Goal: Find specific page/section: Find specific page/section

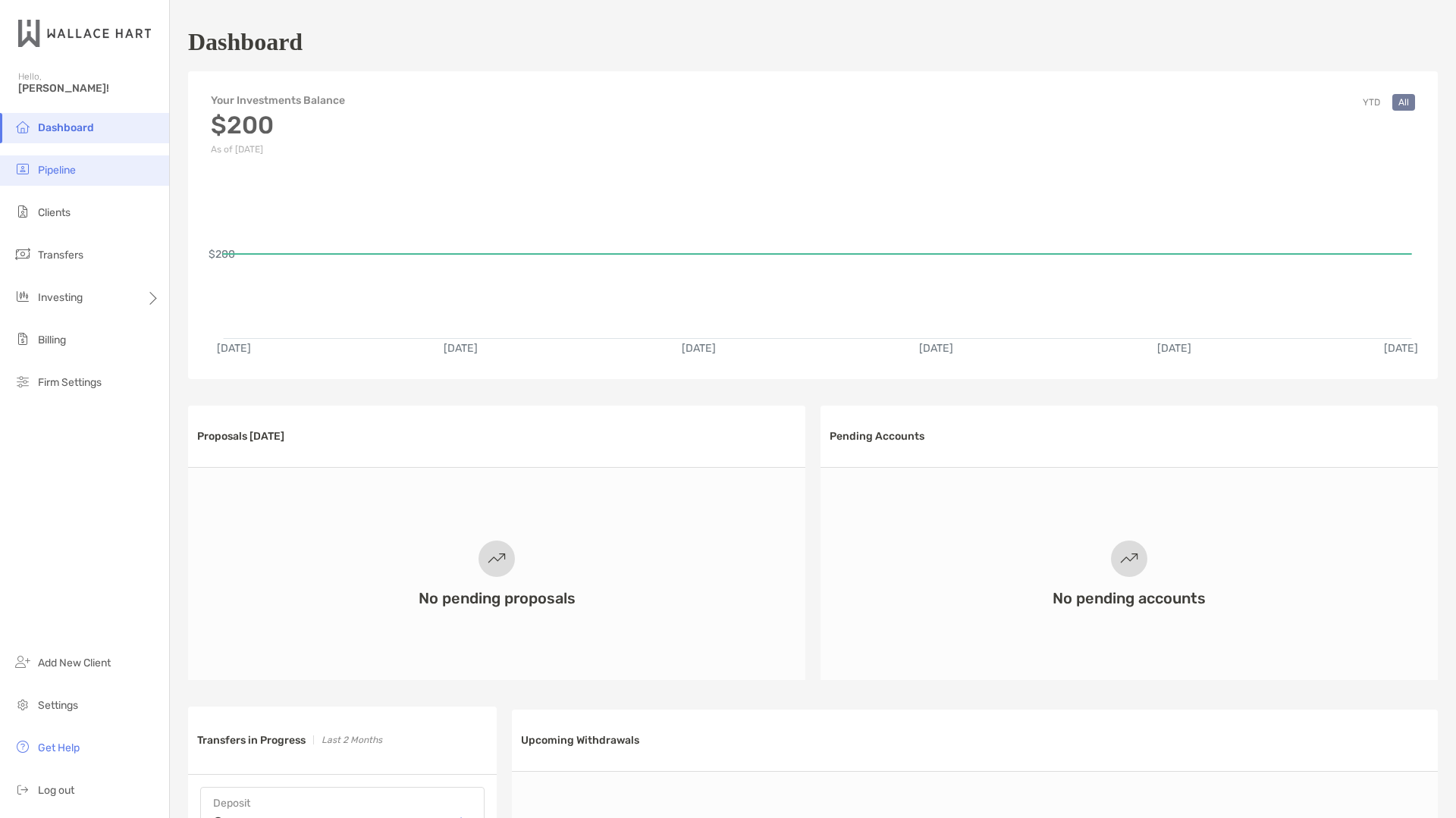
click at [79, 176] on li "Pipeline" at bounding box center [84, 170] width 169 height 31
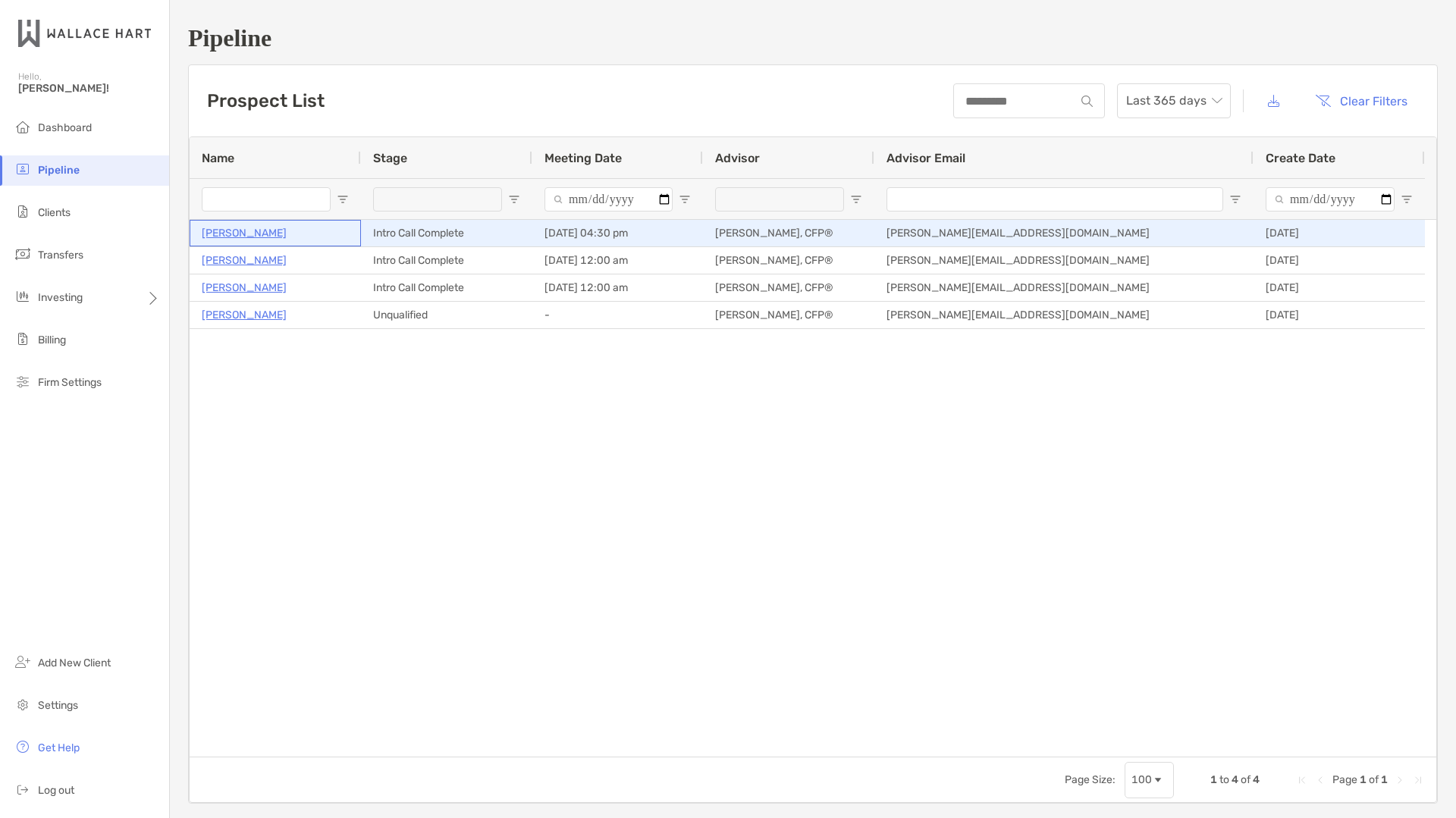
click at [258, 232] on p "[PERSON_NAME]" at bounding box center [244, 233] width 85 height 19
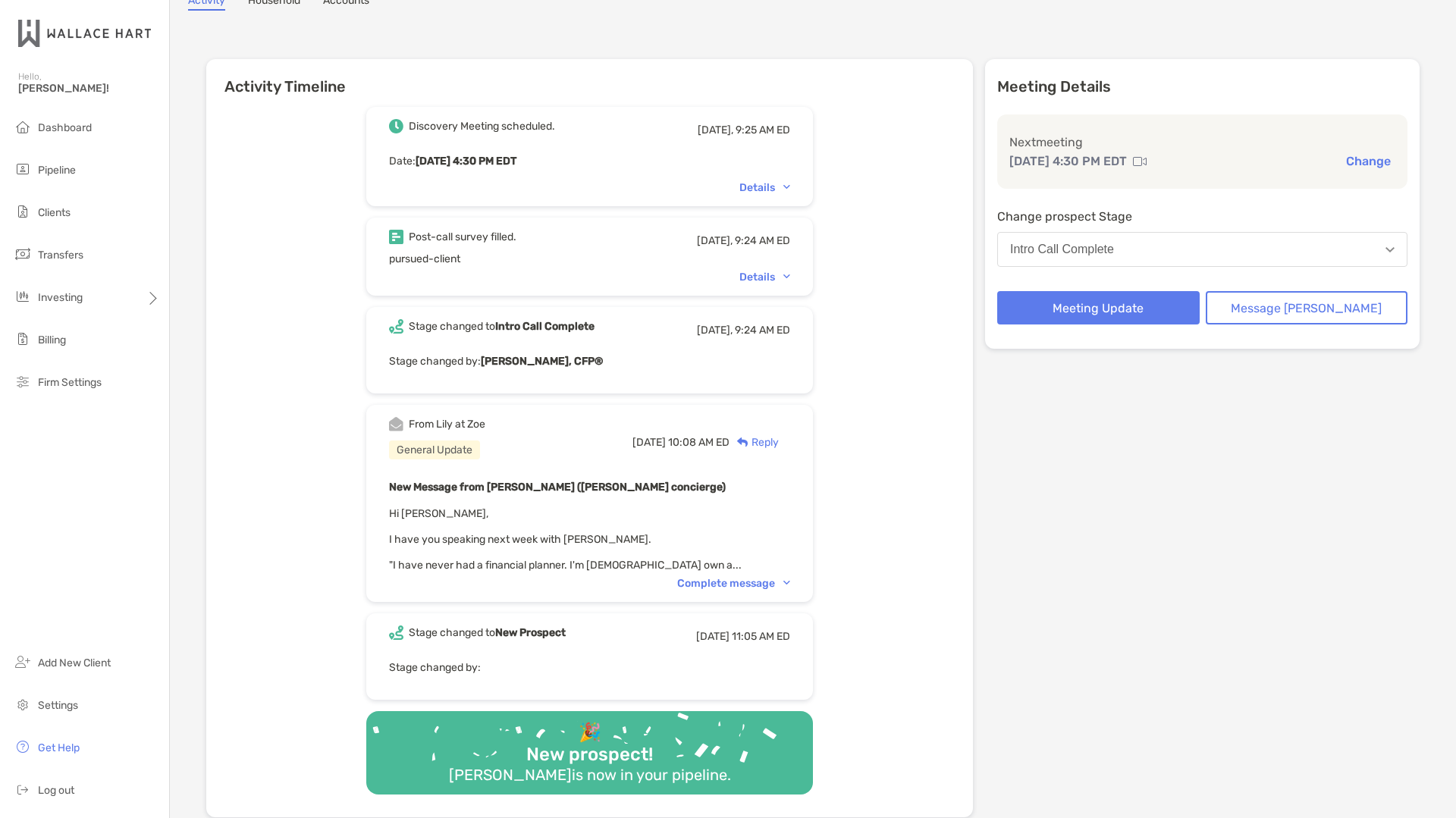
scroll to position [152, 0]
